Goal: Information Seeking & Learning: Understand process/instructions

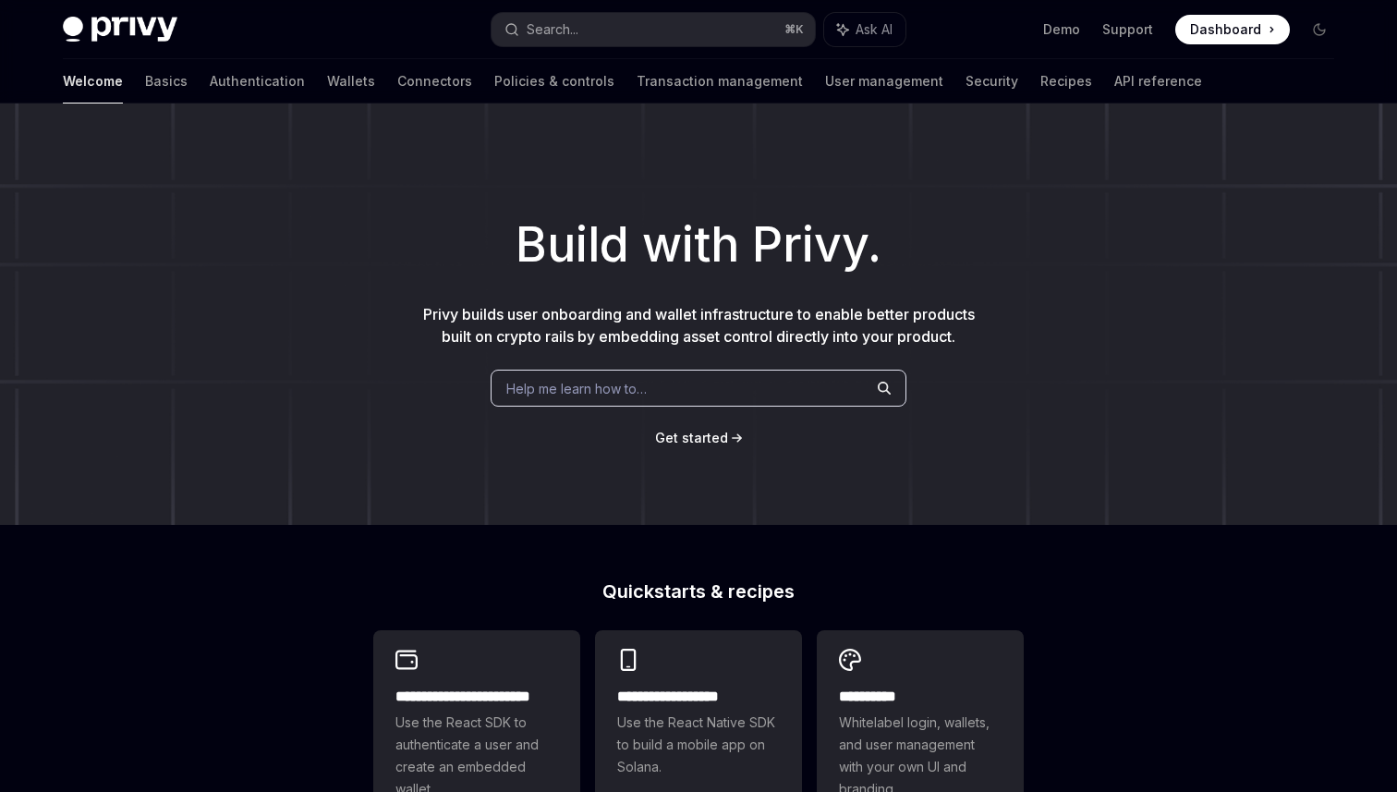
click at [697, 393] on div "Help me learn how to…" at bounding box center [699, 388] width 416 height 37
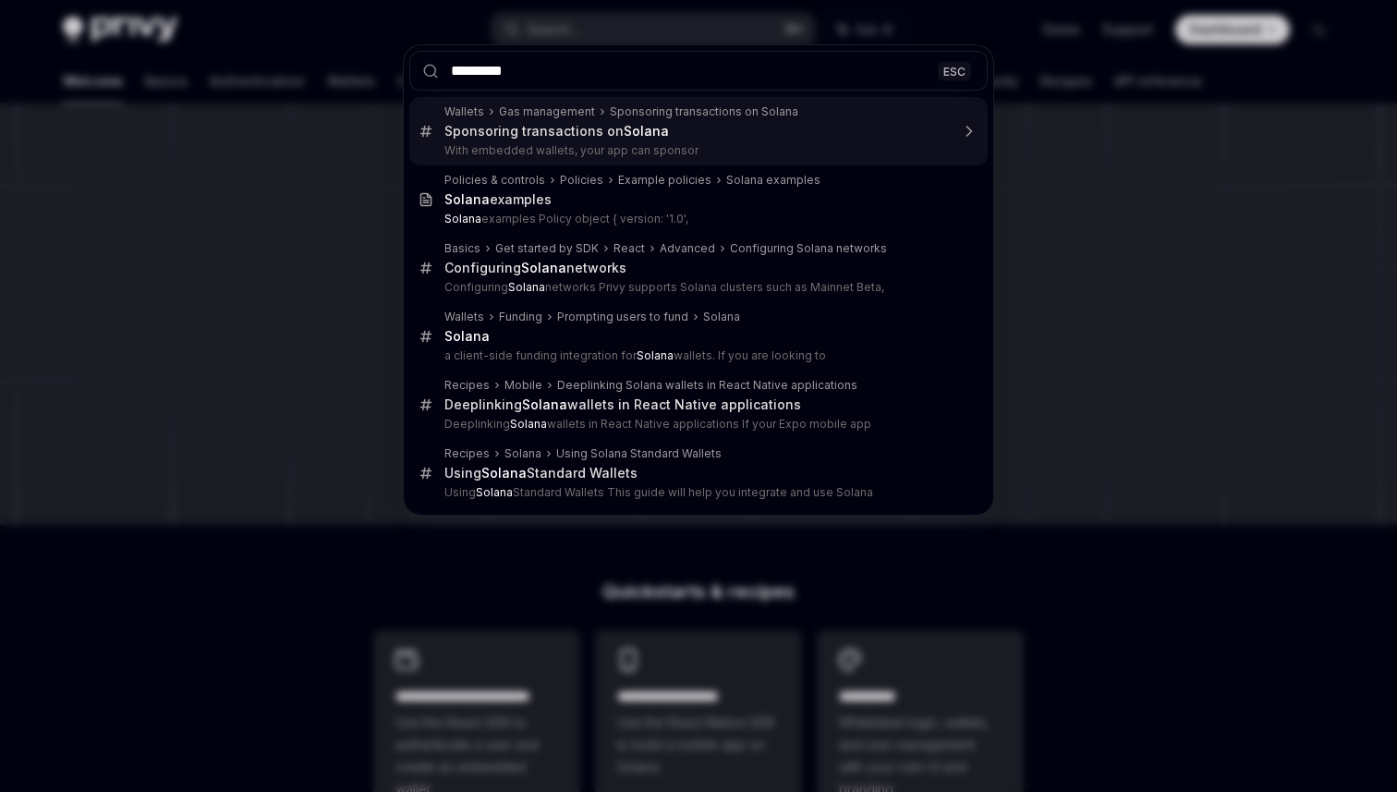
type input "**********"
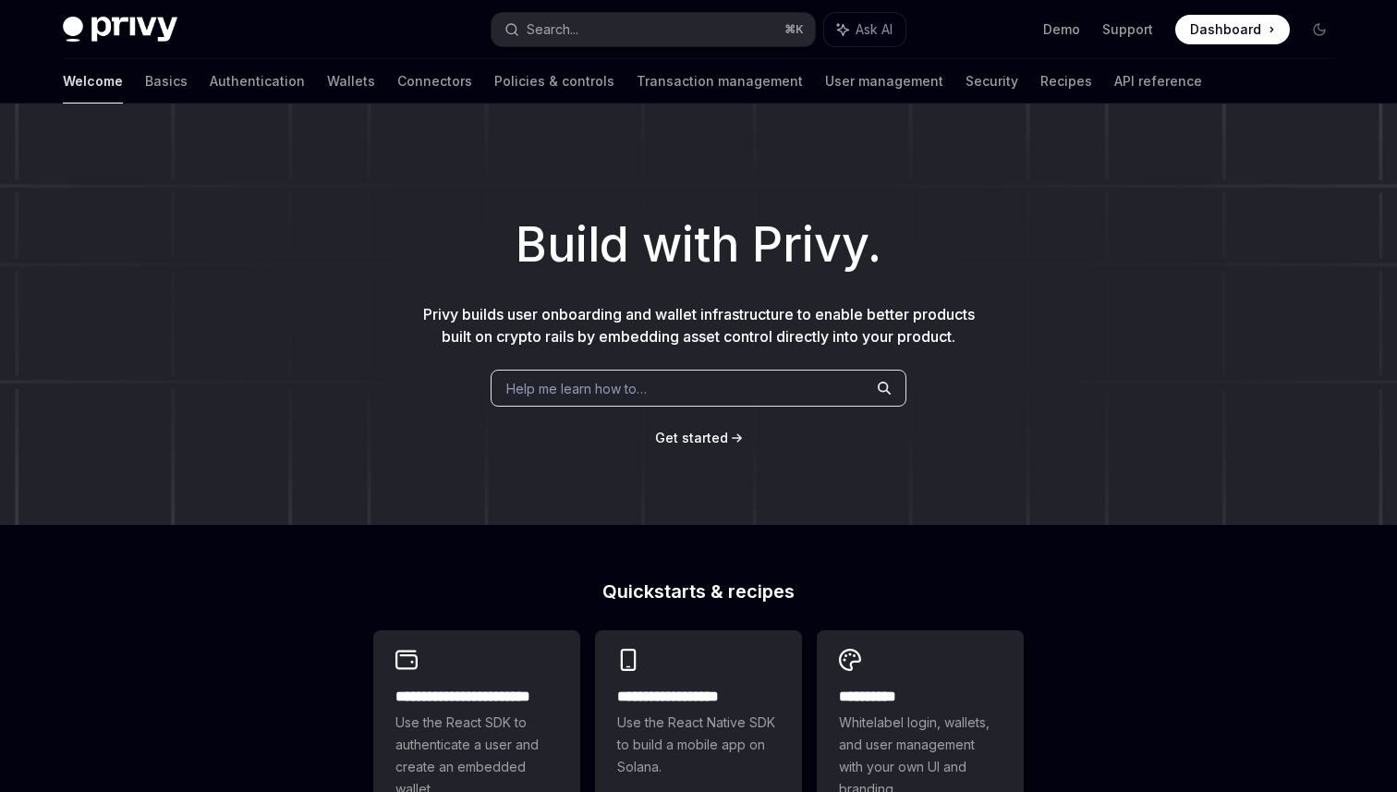
type textarea "*"
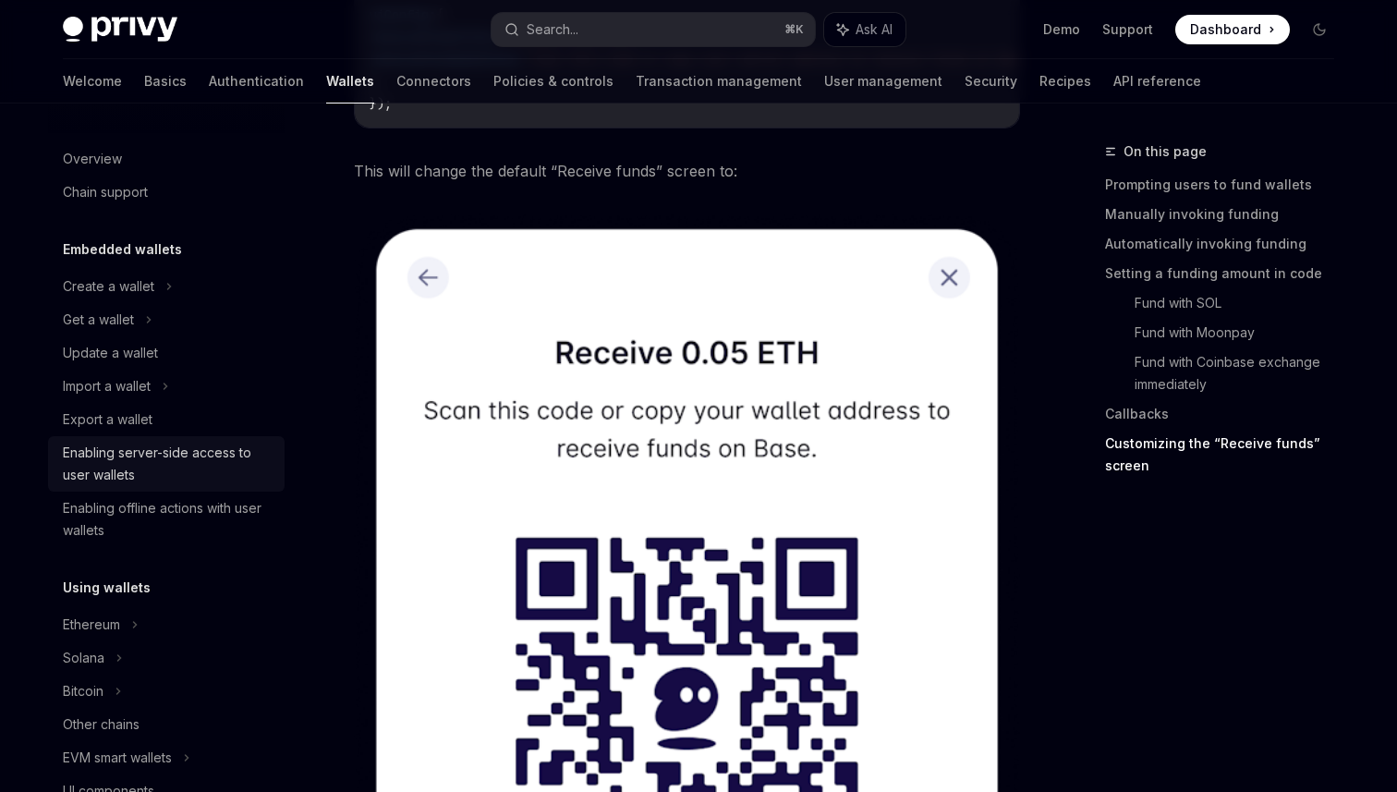
scroll to position [4038, 0]
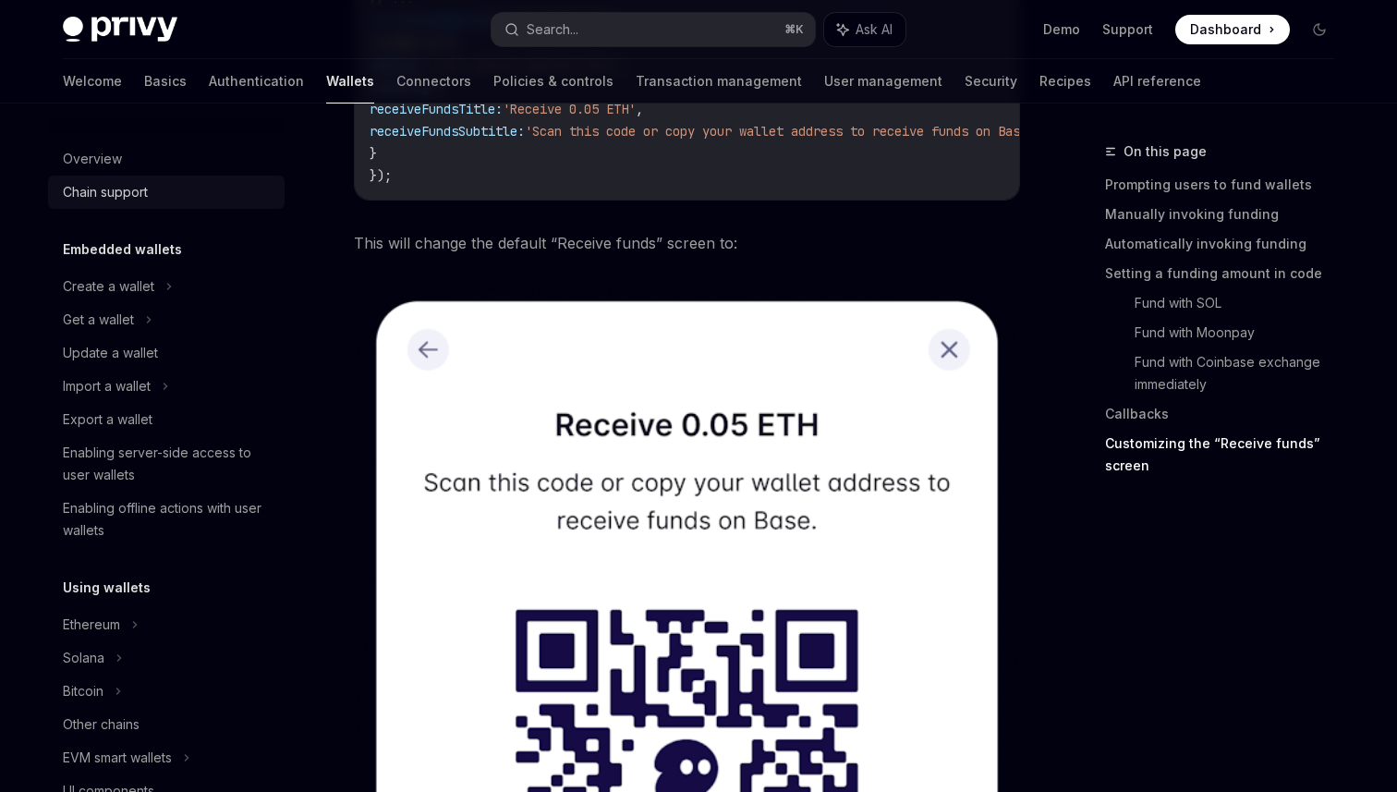
click at [131, 188] on div "Chain support" at bounding box center [105, 192] width 85 height 22
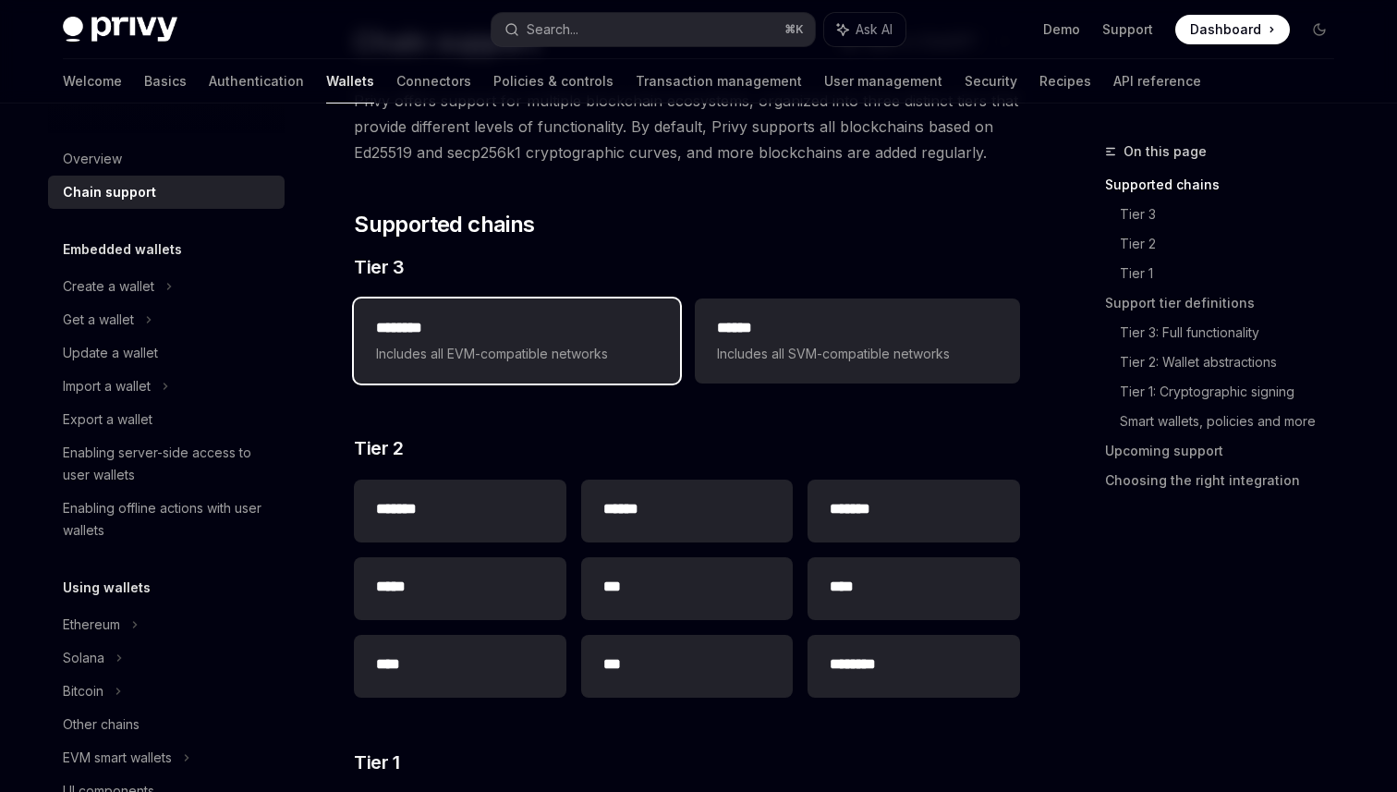
scroll to position [174, 0]
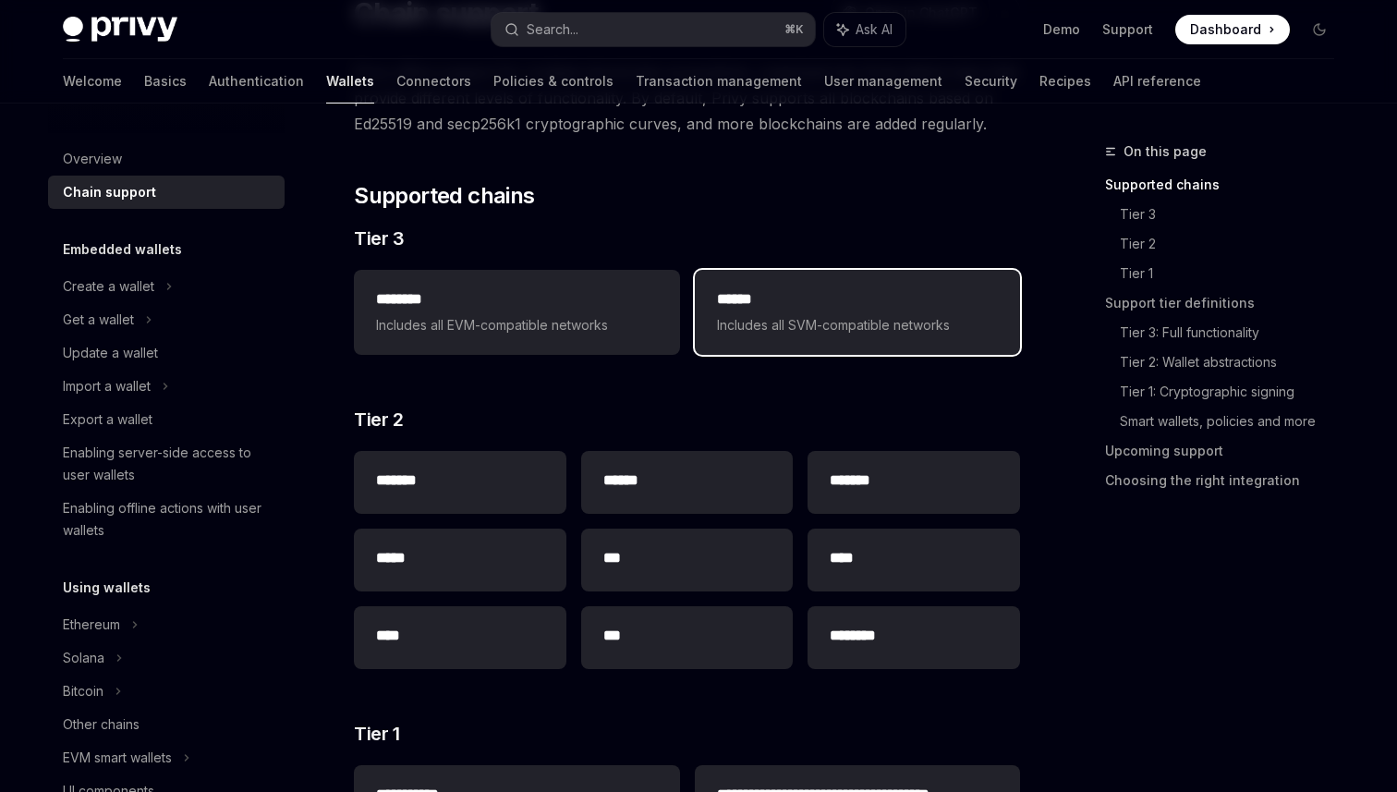
click at [784, 311] on div "****** Includes all SVM-compatible networks" at bounding box center [857, 312] width 281 height 48
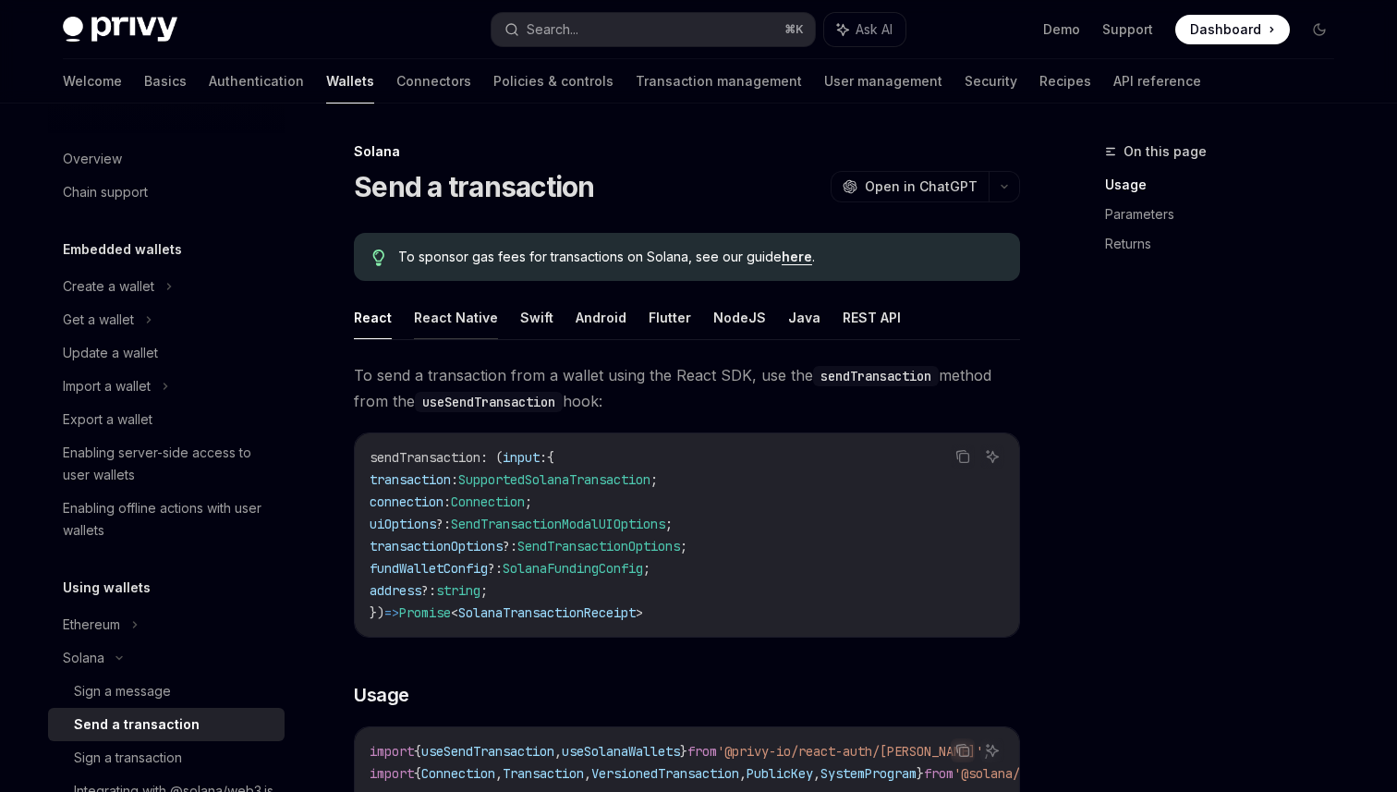
click at [465, 322] on button "React Native" at bounding box center [456, 317] width 84 height 43
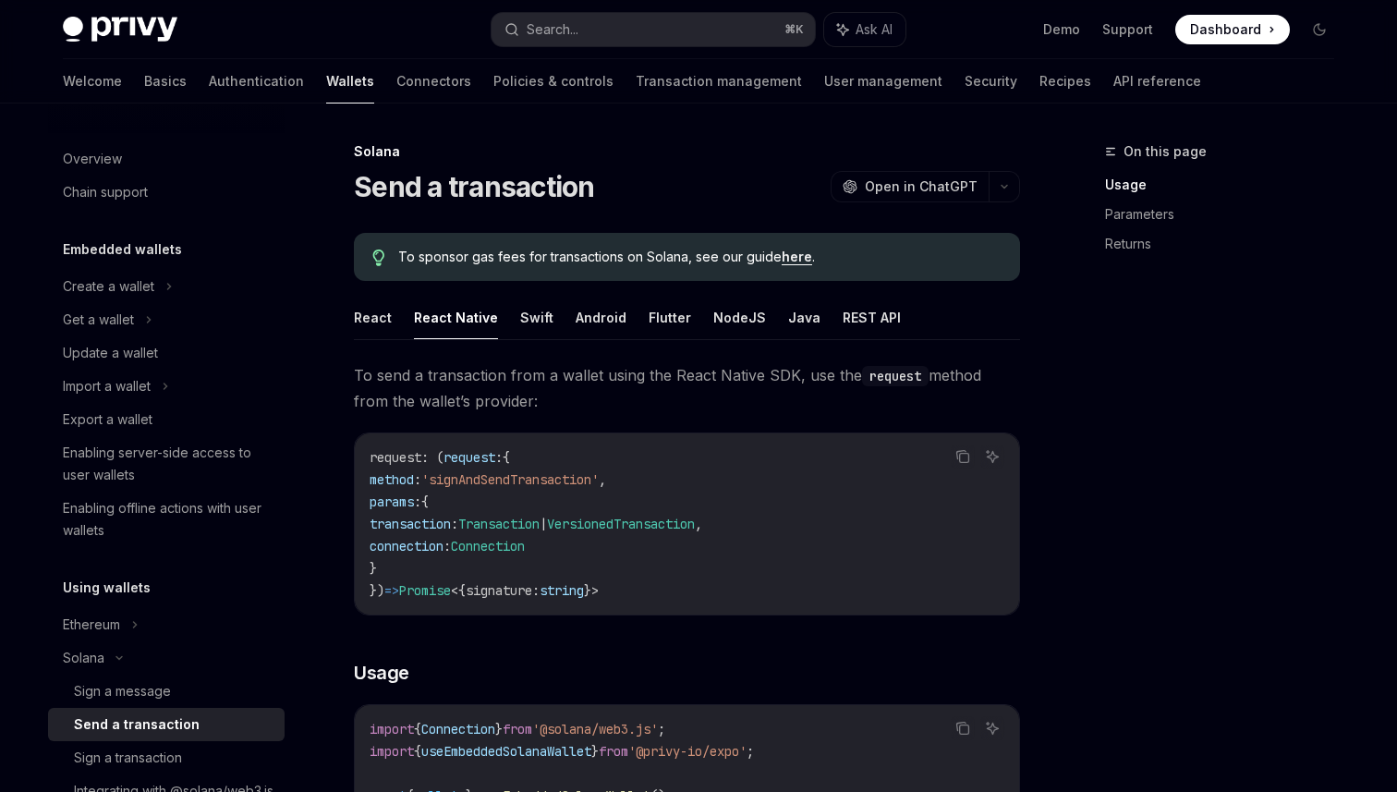
click at [367, 326] on button "React" at bounding box center [373, 317] width 38 height 43
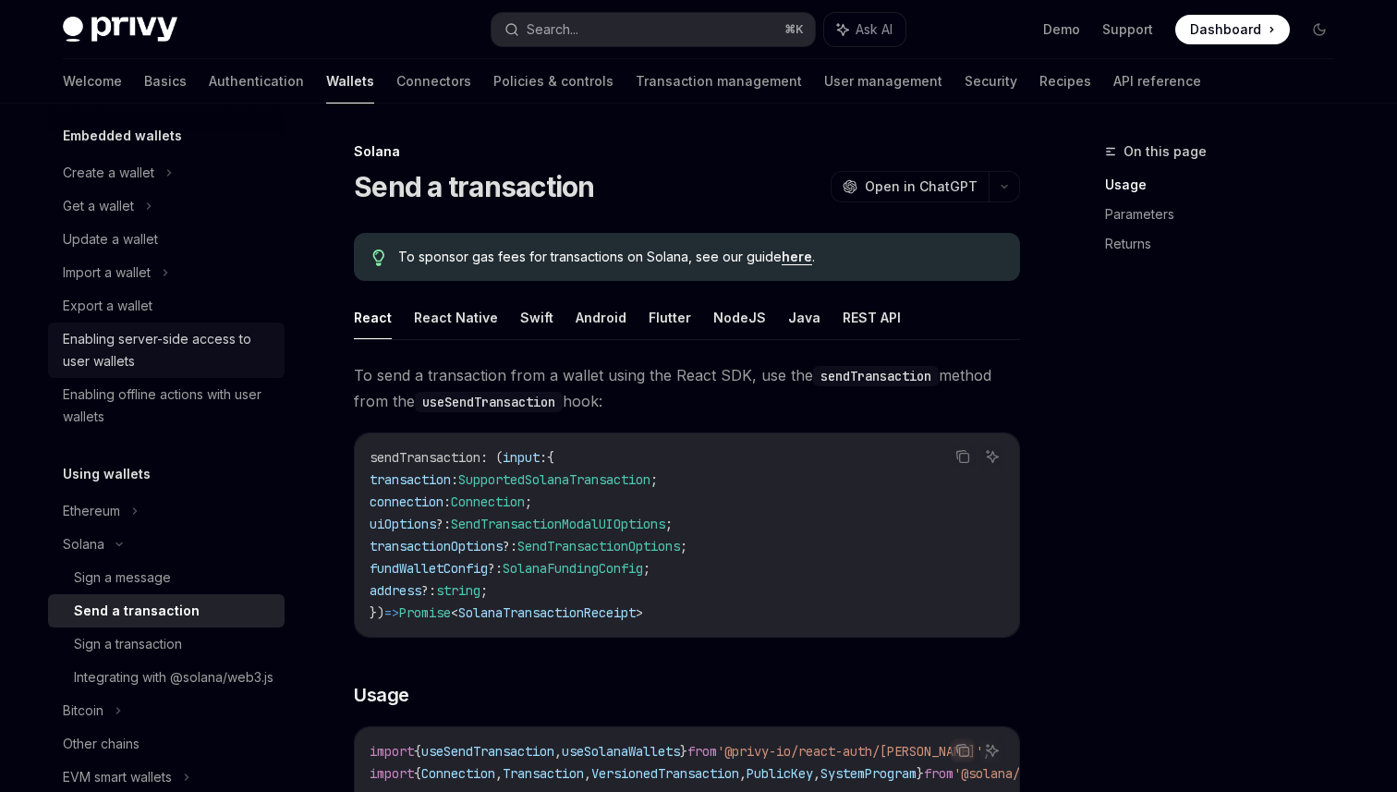
scroll to position [297, 0]
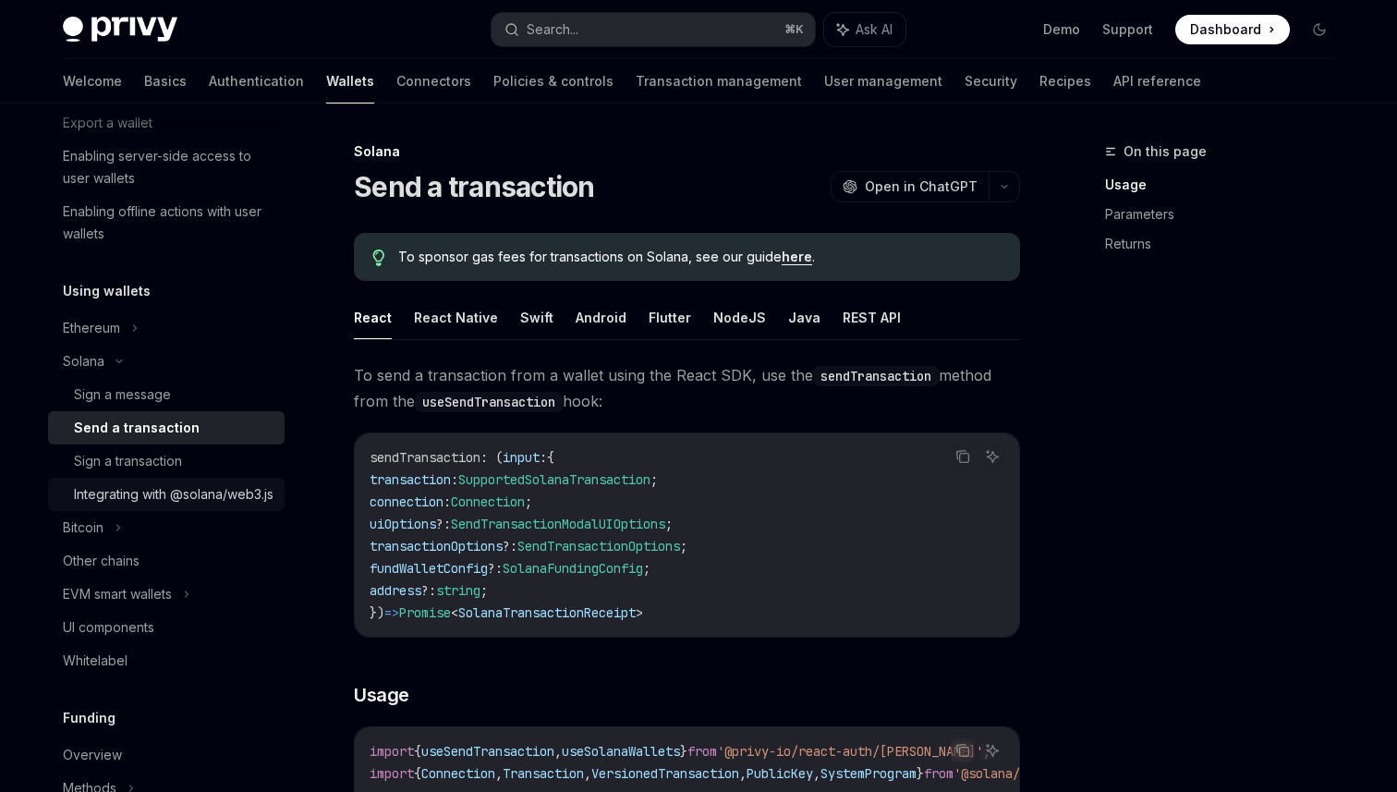
click at [155, 497] on div "Integrating with @solana/web3.js" at bounding box center [174, 494] width 200 height 22
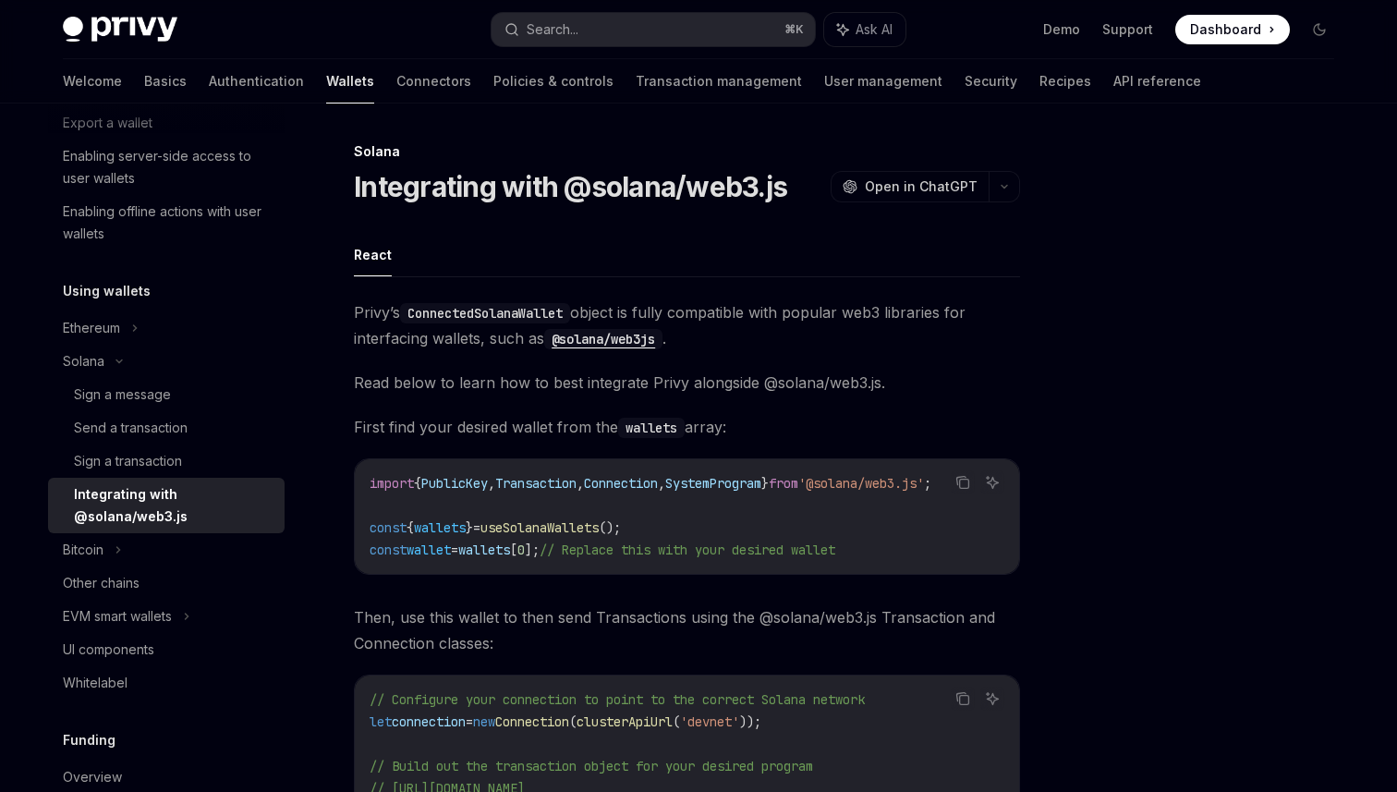
scroll to position [65, 0]
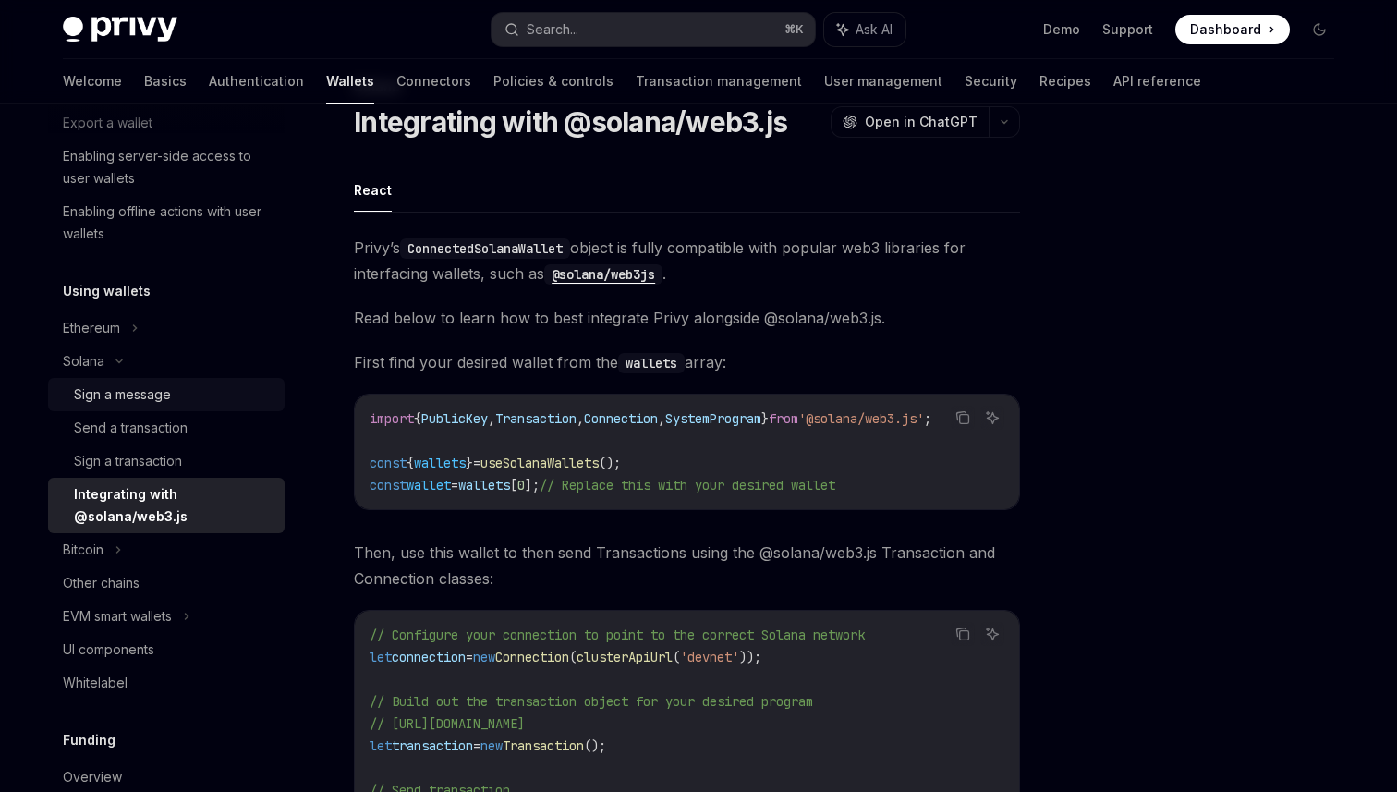
click at [224, 409] on link "Sign a message" at bounding box center [166, 394] width 237 height 33
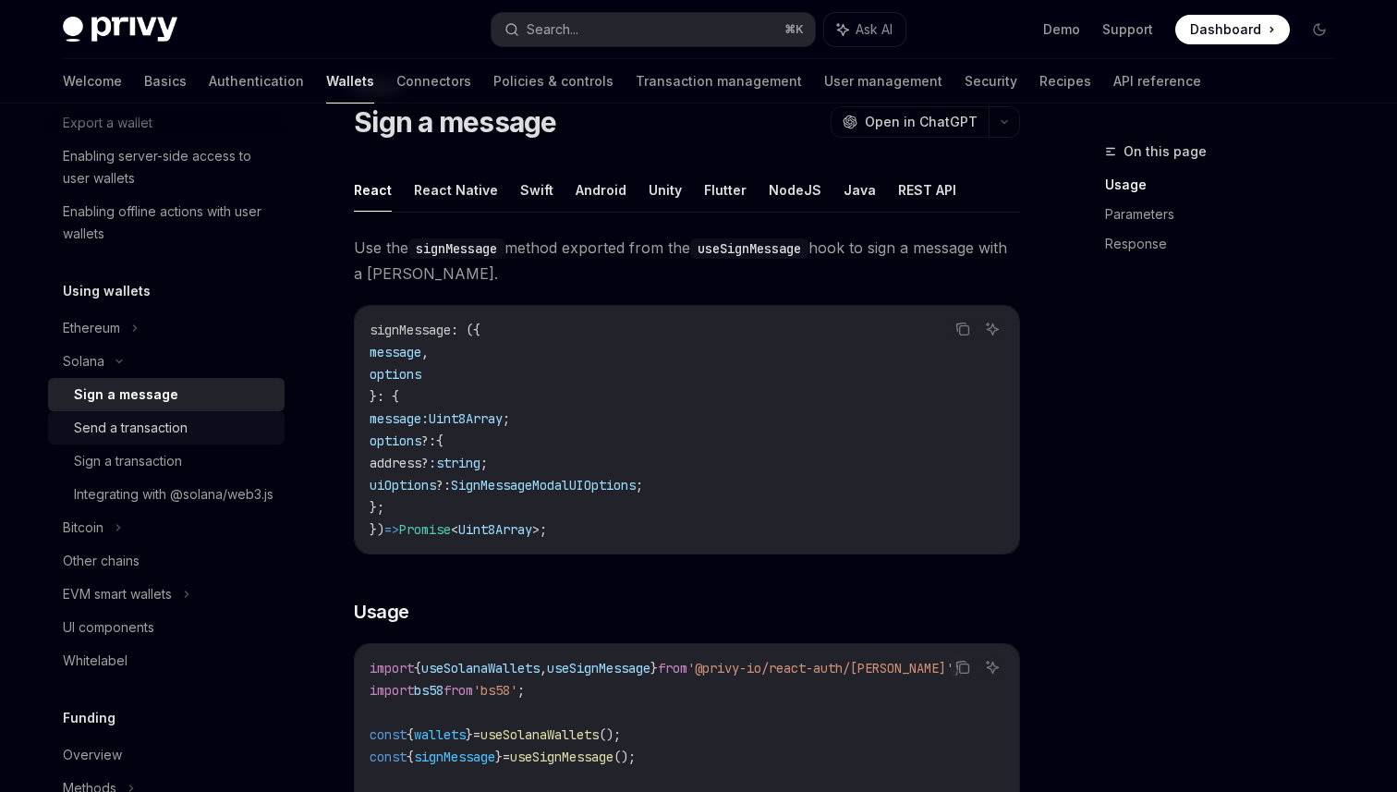
click at [225, 432] on div "Send a transaction" at bounding box center [174, 428] width 200 height 22
type textarea "*"
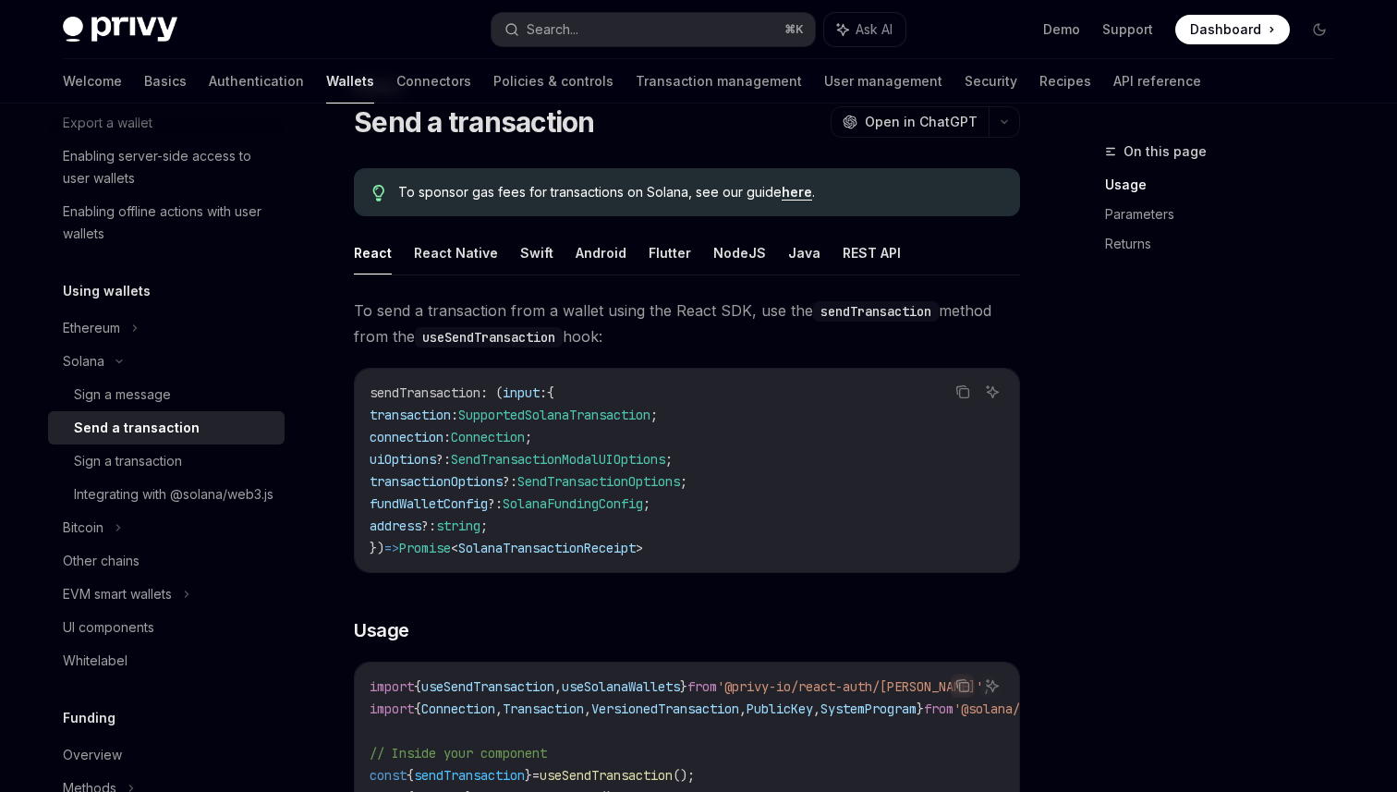
scroll to position [420, 0]
